Goal: Transaction & Acquisition: Purchase product/service

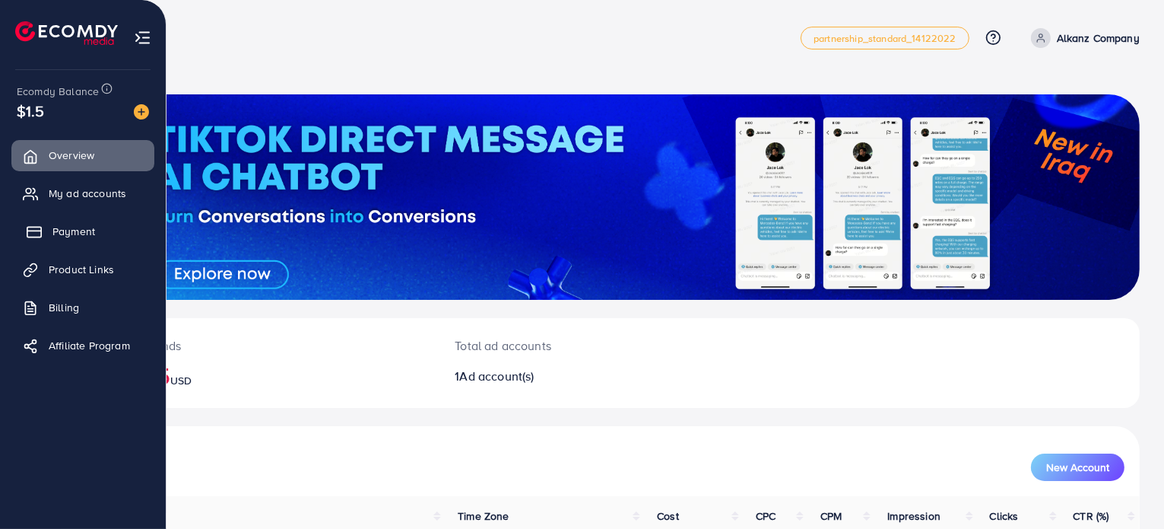
click at [70, 231] on span "Payment" at bounding box center [73, 231] width 43 height 15
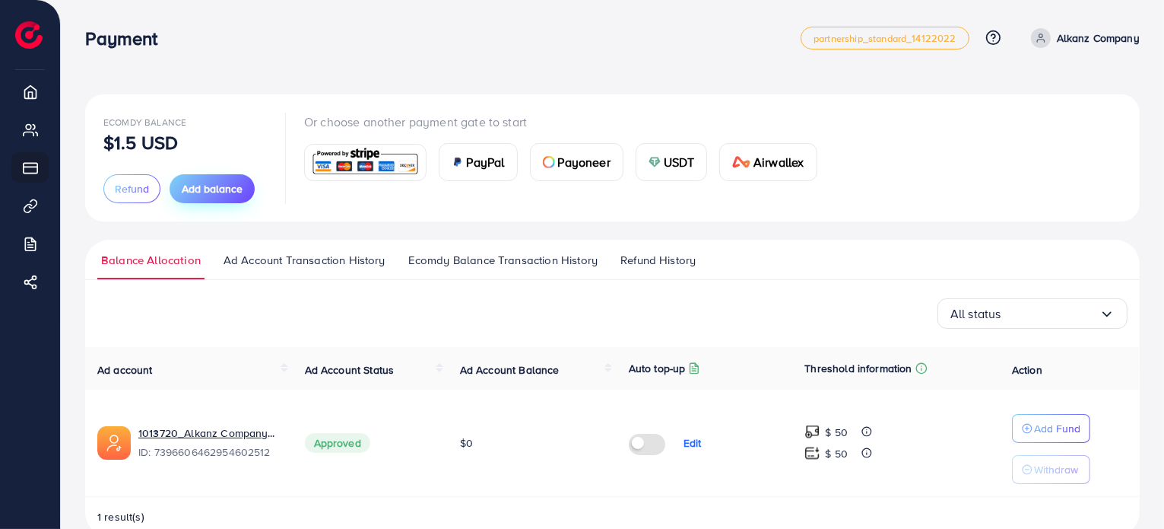
click at [202, 189] on span "Add balance" at bounding box center [212, 188] width 61 height 15
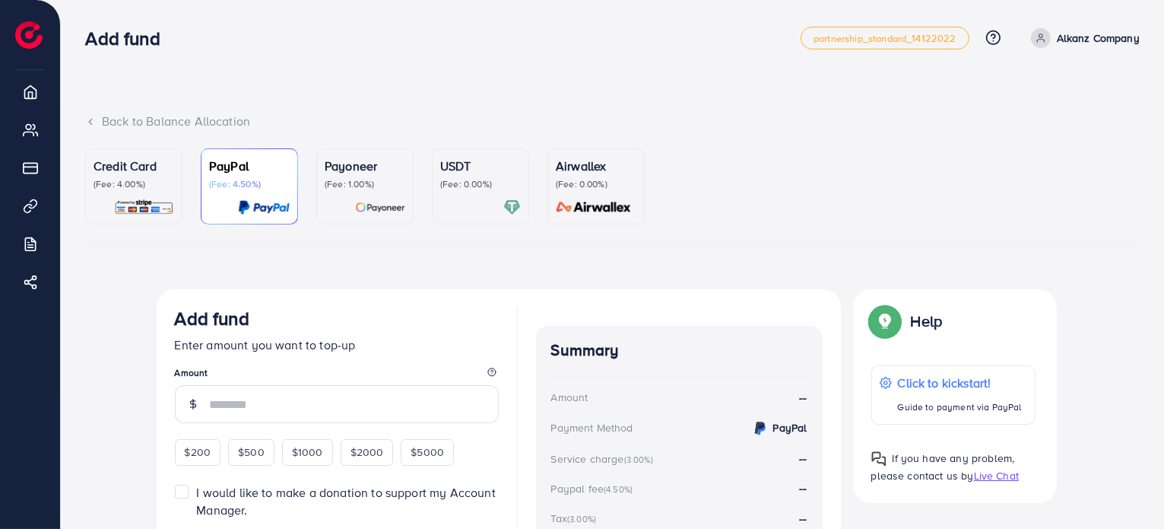
click at [141, 198] on div "Credit Card (Fee: 4.00%)" at bounding box center [134, 186] width 81 height 59
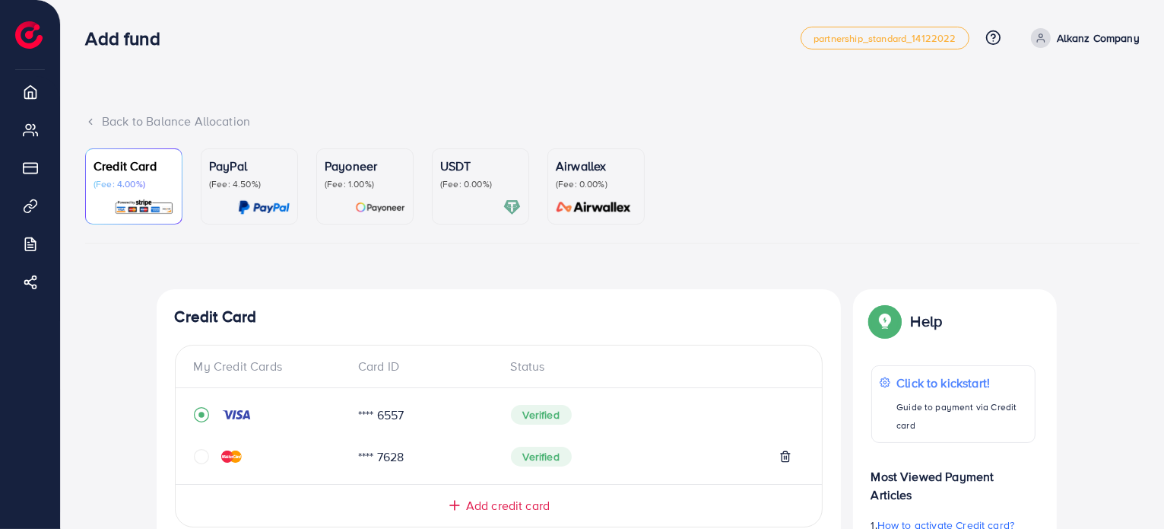
scroll to position [458, 0]
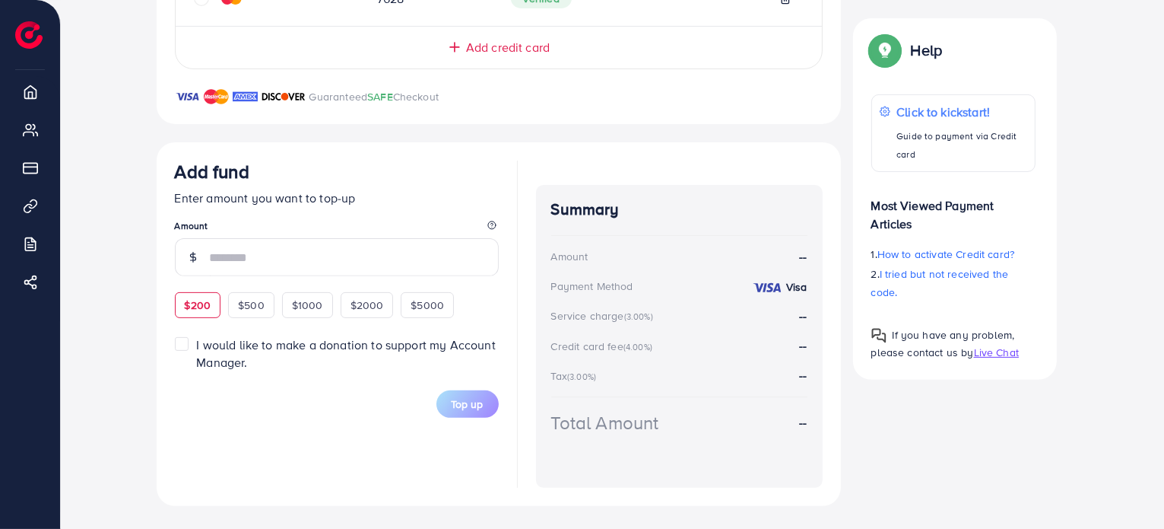
click at [192, 303] on span "$200" at bounding box center [198, 304] width 27 height 15
type input "***"
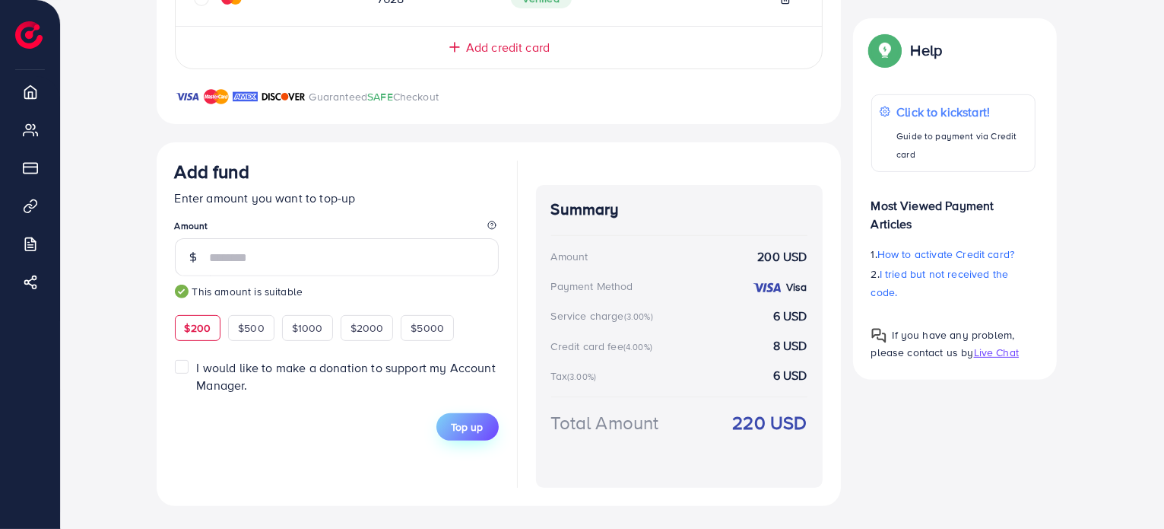
click at [453, 428] on span "Top up" at bounding box center [468, 426] width 32 height 15
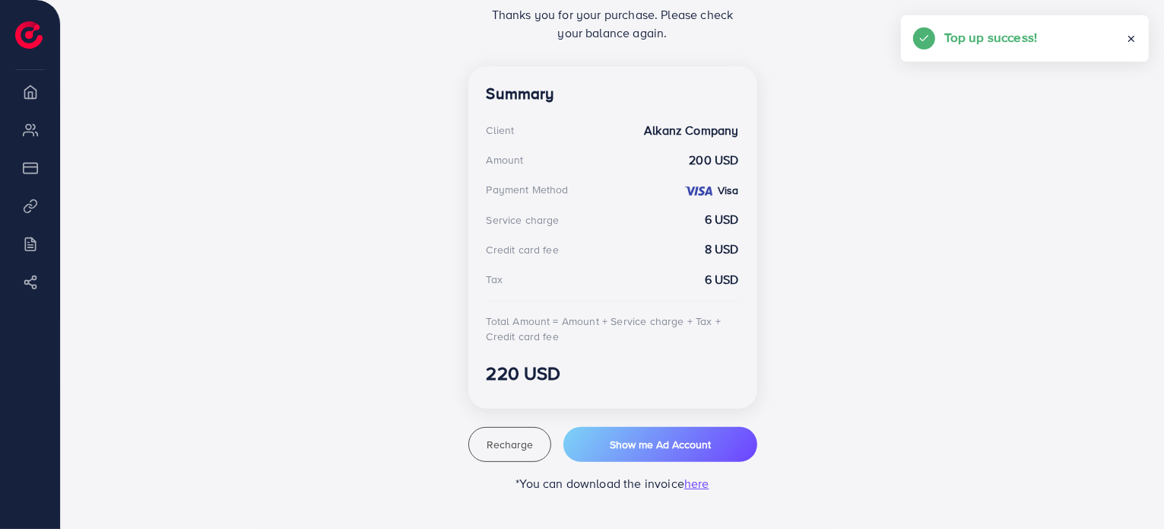
scroll to position [376, 0]
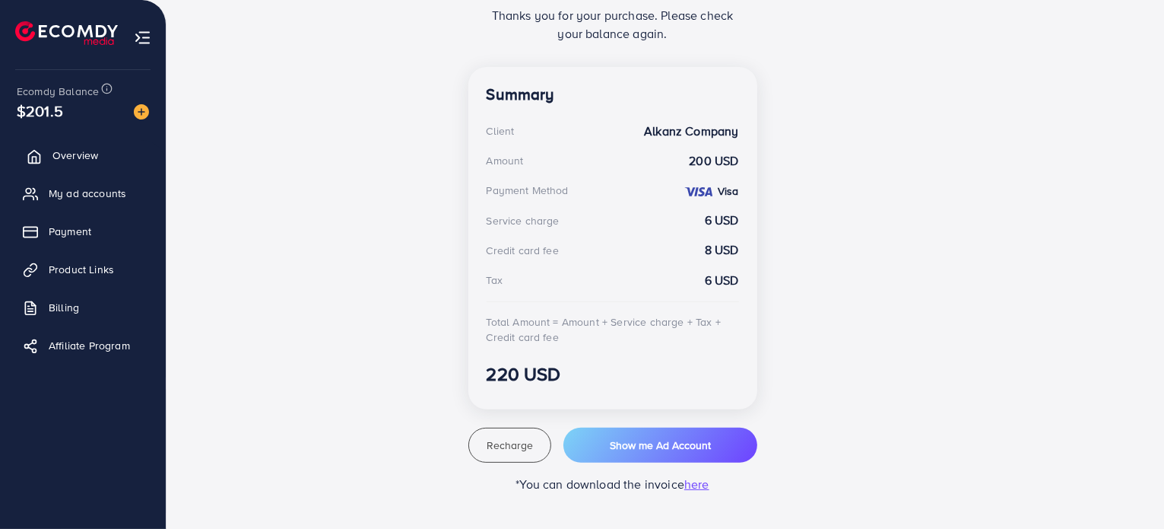
click at [64, 152] on span "Overview" at bounding box center [75, 155] width 46 height 15
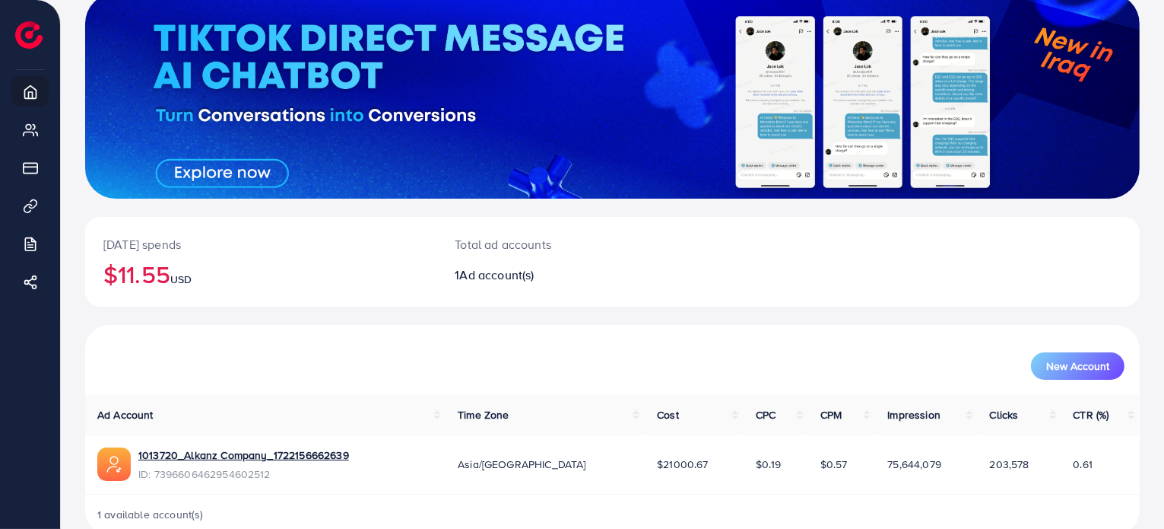
scroll to position [131, 0]
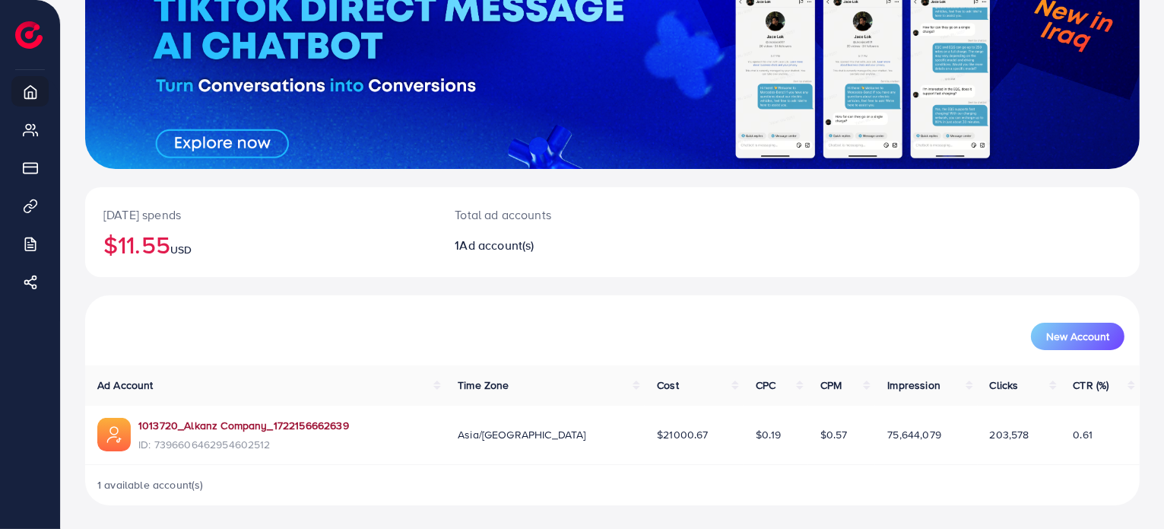
click at [334, 419] on link "1013720_Alkanz Company_1722156662639" at bounding box center [243, 425] width 211 height 15
